Goal: Navigation & Orientation: Find specific page/section

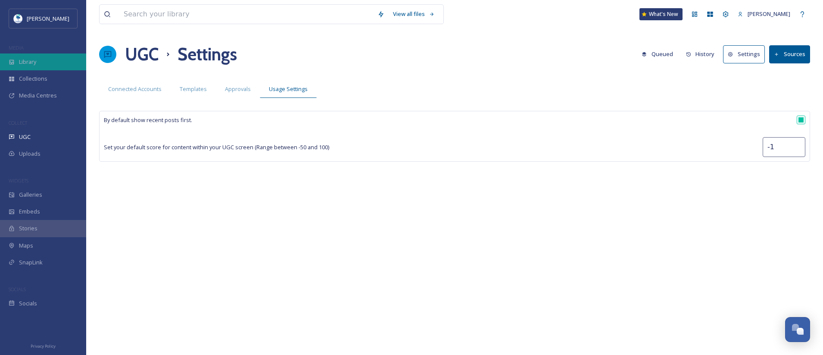
click at [56, 61] on div "Library" at bounding box center [43, 61] width 86 height 17
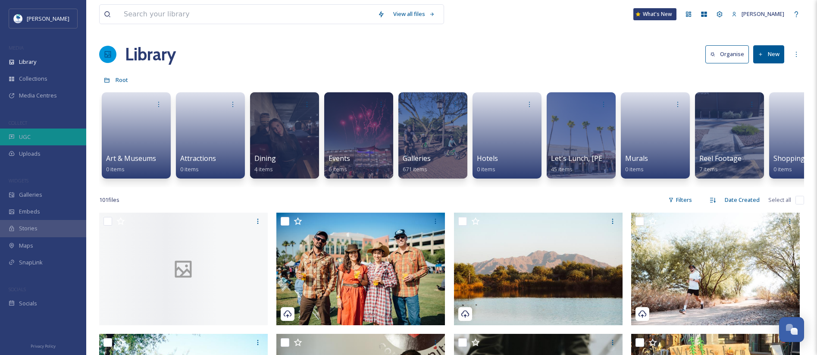
click at [49, 138] on div "UGC" at bounding box center [43, 136] width 86 height 17
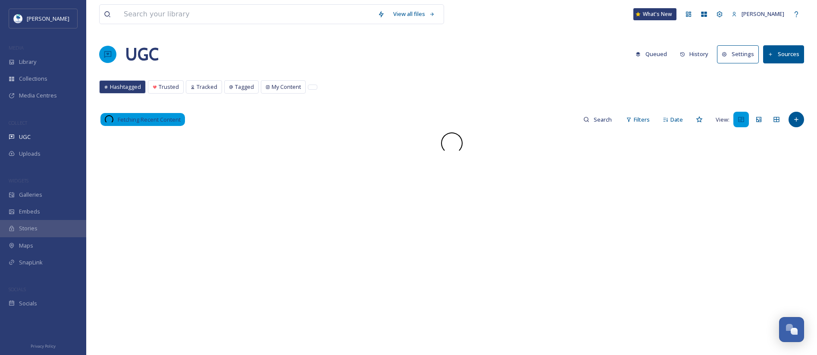
click at [699, 55] on button "History" at bounding box center [693, 54] width 37 height 17
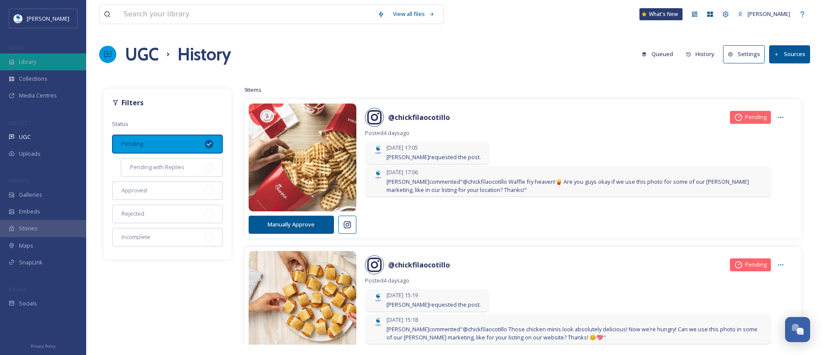
click at [57, 62] on div "Library" at bounding box center [43, 61] width 86 height 17
